Goal: Navigation & Orientation: Go to known website

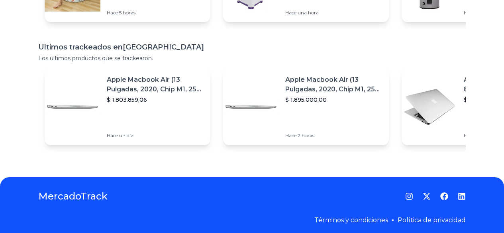
scroll to position [169, 0]
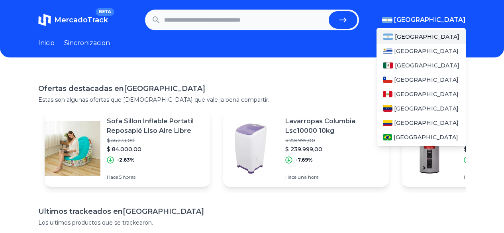
click at [449, 19] on span "[GEOGRAPHIC_DATA]" at bounding box center [430, 20] width 72 height 10
click at [419, 64] on span "[GEOGRAPHIC_DATA]" at bounding box center [427, 65] width 65 height 8
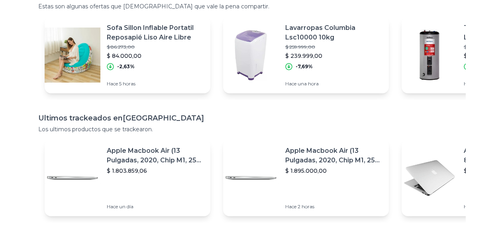
scroll to position [159, 0]
